Goal: Task Accomplishment & Management: Complete application form

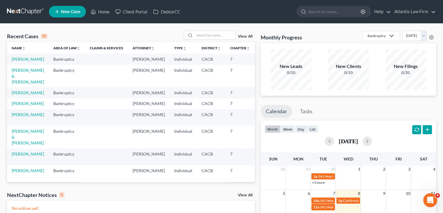
click at [20, 13] on link at bounding box center [25, 11] width 37 height 10
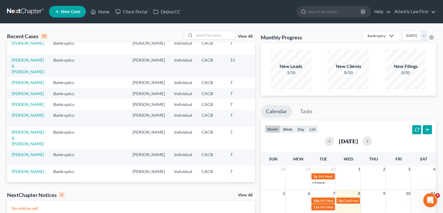
scroll to position [61, 0]
click at [18, 106] on link "[PERSON_NAME]" at bounding box center [28, 103] width 32 height 5
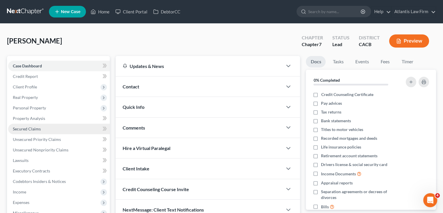
scroll to position [17, 0]
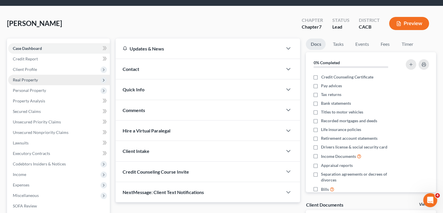
click at [28, 79] on span "Real Property" at bounding box center [25, 79] width 25 height 5
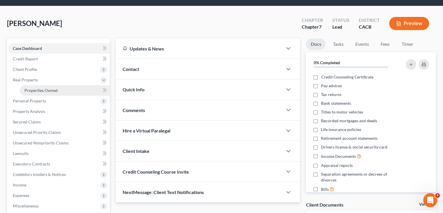
click at [37, 91] on span "Properties Owned" at bounding box center [40, 90] width 33 height 5
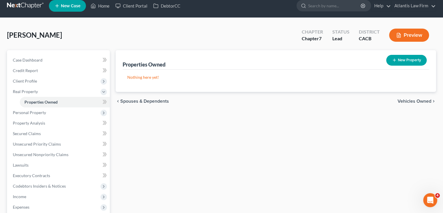
scroll to position [27, 0]
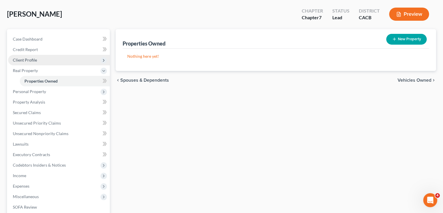
click at [34, 62] on span "Client Profile" at bounding box center [59, 60] width 102 height 10
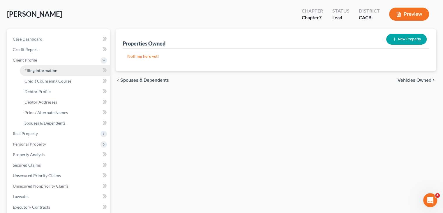
click at [35, 69] on span "Filing Information" at bounding box center [40, 70] width 33 height 5
select select "1"
select select "0"
select select "4"
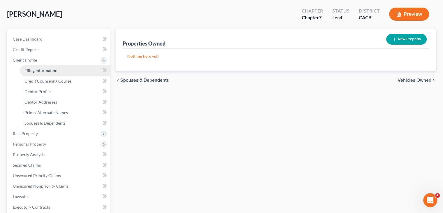
select select "0"
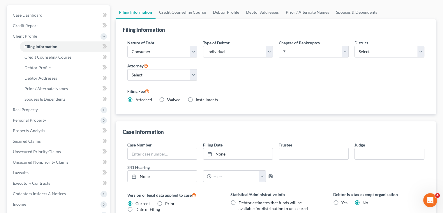
scroll to position [49, 0]
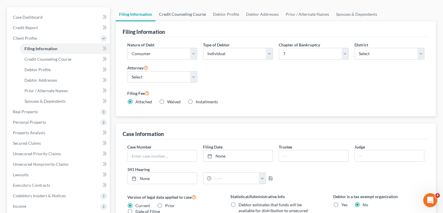
click at [177, 14] on link "Credit Counseling Course" at bounding box center [183, 14] width 54 height 14
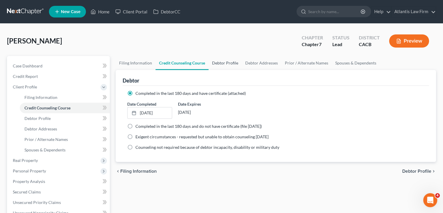
click at [231, 63] on link "Debtor Profile" at bounding box center [225, 63] width 33 height 14
select select "0"
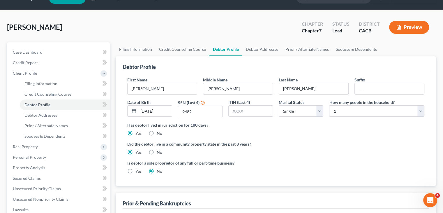
scroll to position [14, 0]
click at [263, 52] on link "Debtor Addresses" at bounding box center [262, 49] width 40 height 14
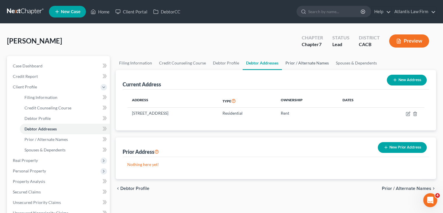
click at [304, 60] on link "Prior / Alternate Names" at bounding box center [307, 63] width 50 height 14
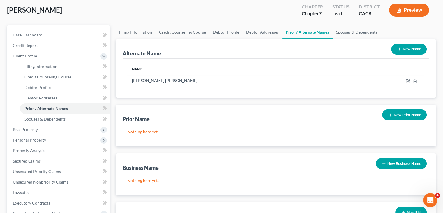
scroll to position [30, 0]
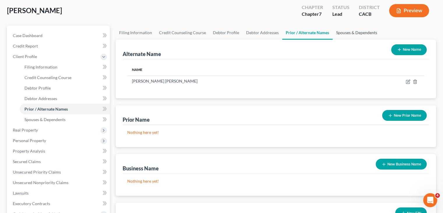
click at [361, 32] on link "Spouses & Dependents" at bounding box center [357, 33] width 48 height 14
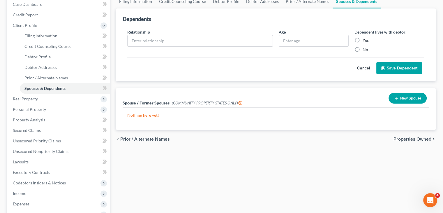
scroll to position [36, 0]
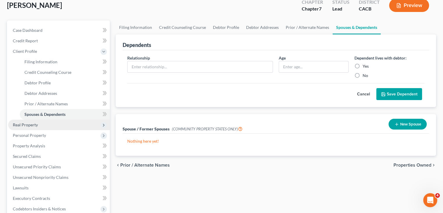
click at [44, 122] on span "Real Property" at bounding box center [59, 124] width 102 height 10
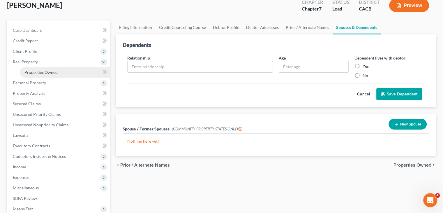
click at [47, 73] on span "Properties Owned" at bounding box center [40, 72] width 33 height 5
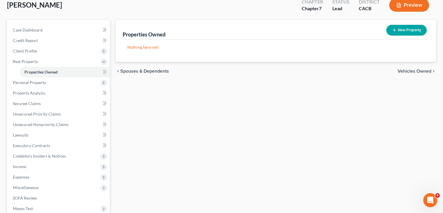
scroll to position [38, 0]
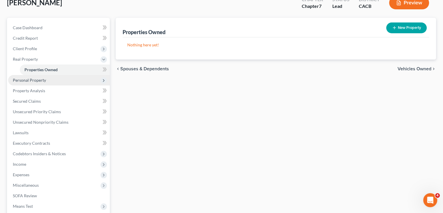
click at [46, 80] on span "Personal Property" at bounding box center [59, 80] width 102 height 10
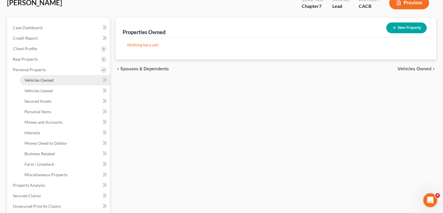
click at [45, 79] on span "Vehicles Owned" at bounding box center [38, 80] width 29 height 5
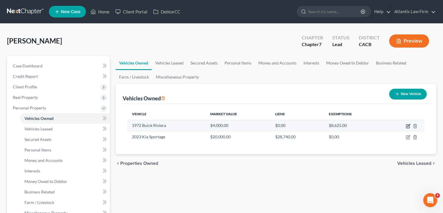
click at [407, 125] on icon "button" at bounding box center [408, 126] width 5 height 5
select select "0"
select select "54"
select select "3"
select select "0"
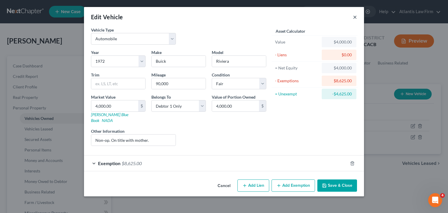
click at [354, 15] on button "×" at bounding box center [355, 16] width 4 height 7
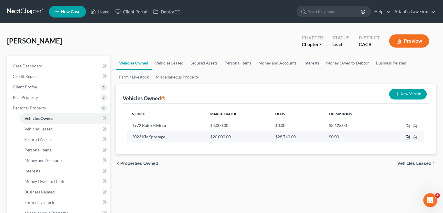
click at [407, 136] on icon "button" at bounding box center [408, 137] width 5 height 5
select select "0"
select select "3"
select select "2"
select select "0"
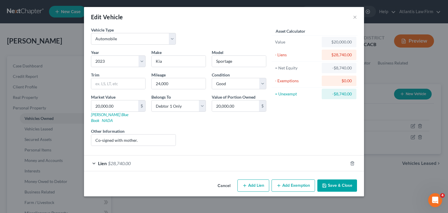
click at [95, 156] on div "Lien $28,740.00" at bounding box center [215, 162] width 263 height 15
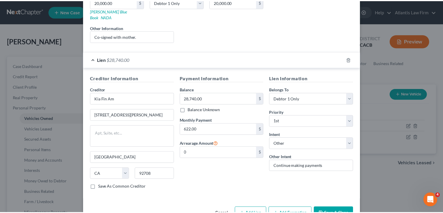
scroll to position [115, 0]
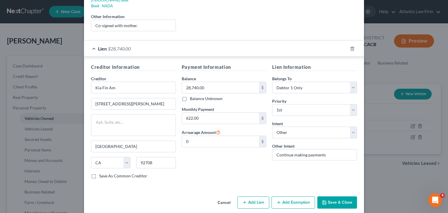
click at [328, 196] on button "Save & Close" at bounding box center [337, 202] width 40 height 12
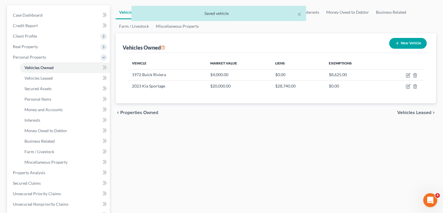
scroll to position [51, 0]
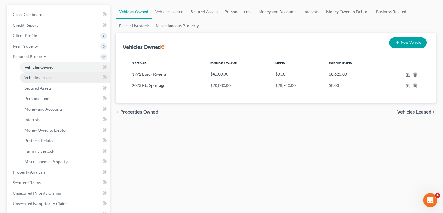
click at [51, 78] on span "Vehicles Leased" at bounding box center [38, 77] width 28 height 5
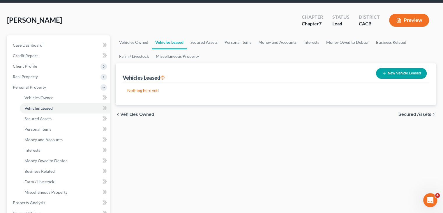
scroll to position [27, 0]
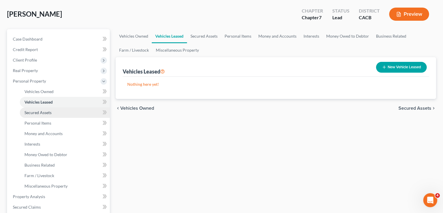
click at [37, 111] on span "Secured Assets" at bounding box center [37, 112] width 27 height 5
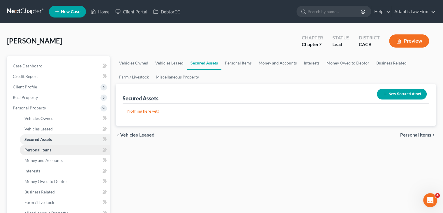
click at [56, 147] on link "Personal Items" at bounding box center [65, 150] width 90 height 10
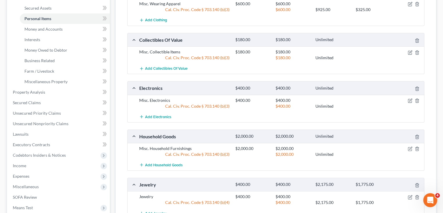
scroll to position [131, 0]
click at [58, 32] on link "Money and Accounts" at bounding box center [65, 29] width 90 height 10
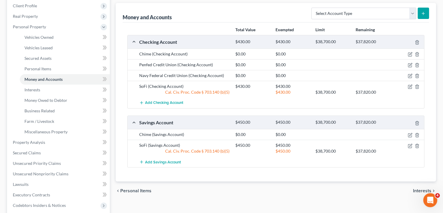
scroll to position [80, 0]
click at [41, 101] on span "Money Owed to Debtor" at bounding box center [45, 100] width 43 height 5
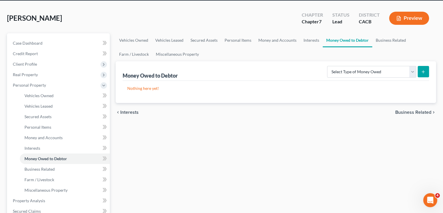
scroll to position [23, 0]
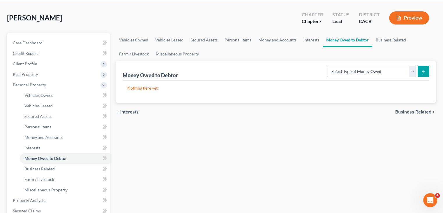
click at [425, 135] on div "Vehicles Owned Vehicles Leased Secured Assets Personal Items Money and Accounts…" at bounding box center [276, 201] width 326 height 337
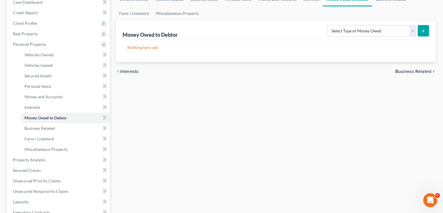
scroll to position [65, 0]
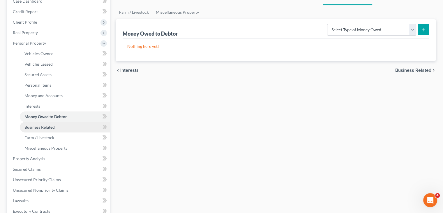
click at [52, 125] on span "Business Related" at bounding box center [39, 126] width 30 height 5
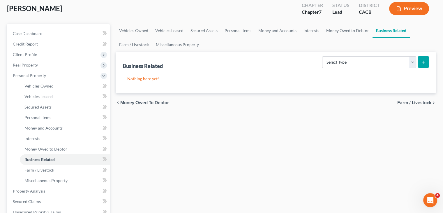
scroll to position [44, 0]
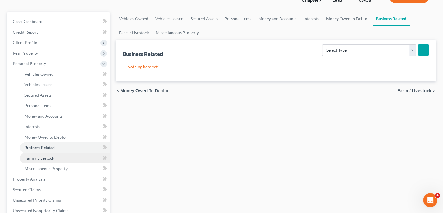
click at [77, 159] on link "Farm / Livestock" at bounding box center [65, 158] width 90 height 10
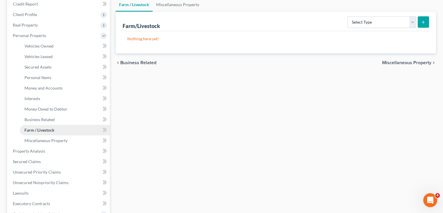
scroll to position [73, 0]
click at [60, 143] on link "Miscellaneous Property" at bounding box center [65, 139] width 90 height 10
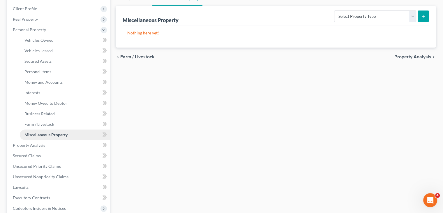
scroll to position [78, 0]
click at [44, 144] on span "Property Analysis" at bounding box center [29, 145] width 32 height 5
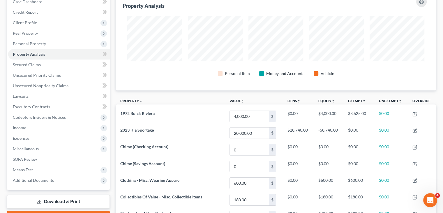
scroll to position [57, 0]
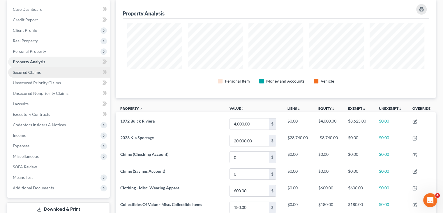
click at [32, 73] on span "Secured Claims" at bounding box center [27, 72] width 28 height 5
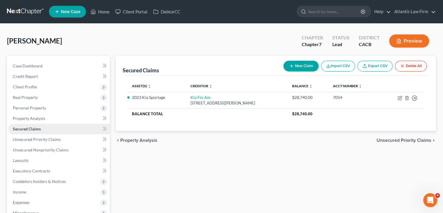
scroll to position [44, 0]
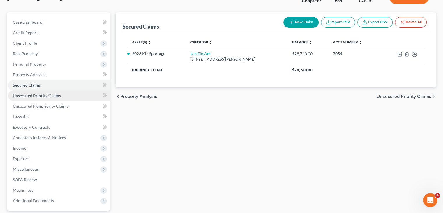
click at [29, 97] on span "Unsecured Priority Claims" at bounding box center [37, 95] width 48 height 5
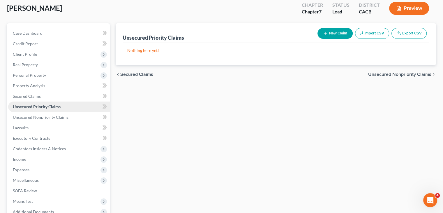
scroll to position [34, 0]
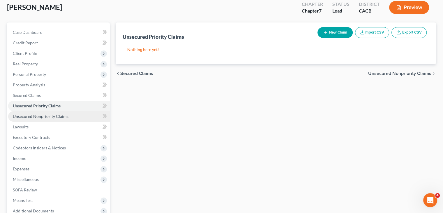
click at [29, 119] on link "Unsecured Nonpriority Claims" at bounding box center [59, 116] width 102 height 10
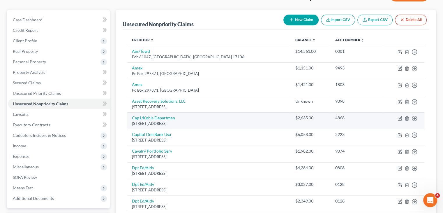
scroll to position [44, 0]
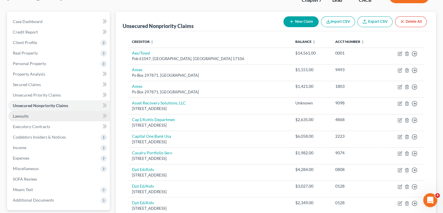
click at [49, 118] on link "Lawsuits" at bounding box center [59, 116] width 102 height 10
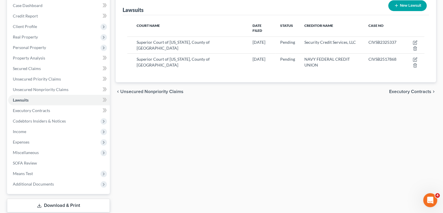
scroll to position [61, 0]
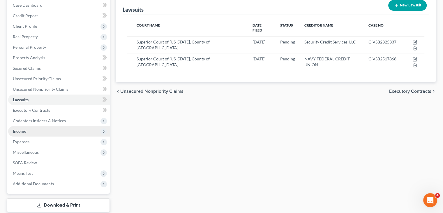
click at [66, 133] on span "Income" at bounding box center [59, 131] width 102 height 10
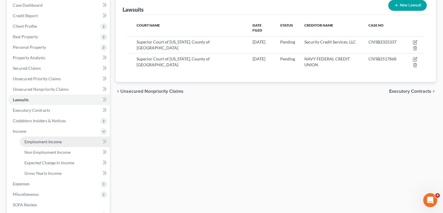
click at [58, 142] on span "Employment Income" at bounding box center [42, 141] width 37 height 5
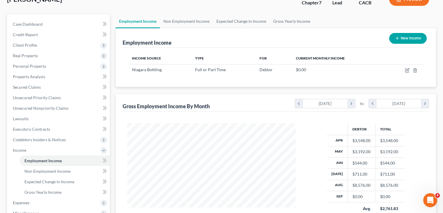
scroll to position [41, 0]
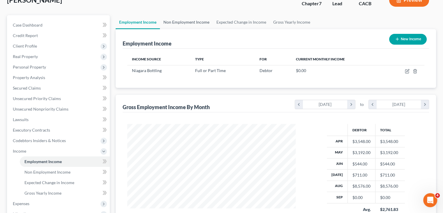
click at [189, 24] on link "Non Employment Income" at bounding box center [186, 22] width 53 height 14
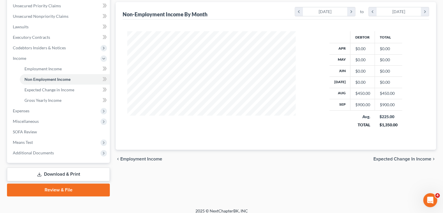
scroll to position [139, 0]
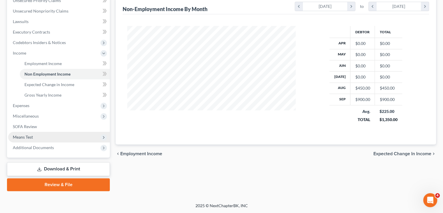
click at [47, 135] on span "Means Test" at bounding box center [59, 137] width 102 height 10
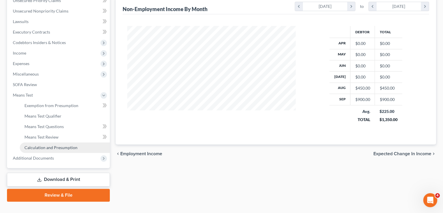
click at [54, 147] on span "Calculation and Presumption" at bounding box center [50, 147] width 53 height 5
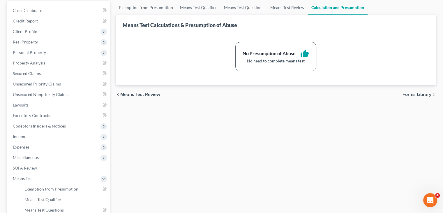
scroll to position [55, 0]
